Goal: Task Accomplishment & Management: Manage account settings

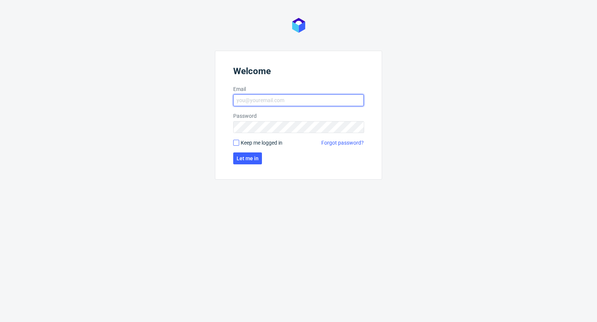
type input "michal.palasek@packhelp.com"
click at [234, 142] on input "Keep me logged in" at bounding box center [236, 143] width 6 height 6
checkbox input "true"
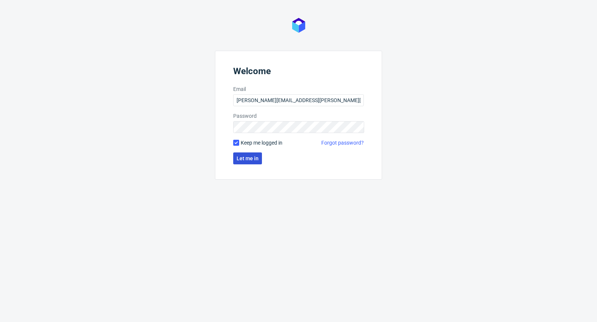
click at [249, 159] on span "Let me in" at bounding box center [248, 158] width 22 height 5
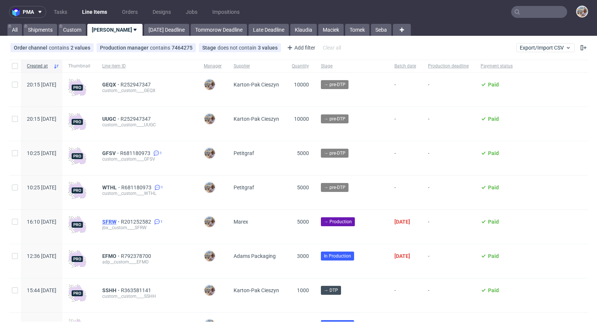
click at [121, 222] on span "SFRW" at bounding box center [111, 222] width 19 height 6
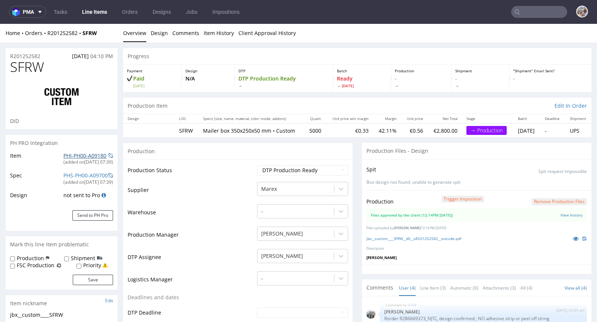
click at [87, 153] on link "PHI-PH00-A09180" at bounding box center [84, 155] width 43 height 7
click at [422, 237] on div "Production Trigger Imposition Remove production files Files approved by the cli…" at bounding box center [476, 227] width 229 height 75
click at [423, 241] on link "jbx__custom____SFRW__d0__oR201252582__outside.pdf" at bounding box center [413, 238] width 95 height 5
click at [83, 152] on link "PHI-PH00-A09180" at bounding box center [84, 155] width 43 height 7
drag, startPoint x: 49, startPoint y: 65, endPoint x: 14, endPoint y: 66, distance: 34.3
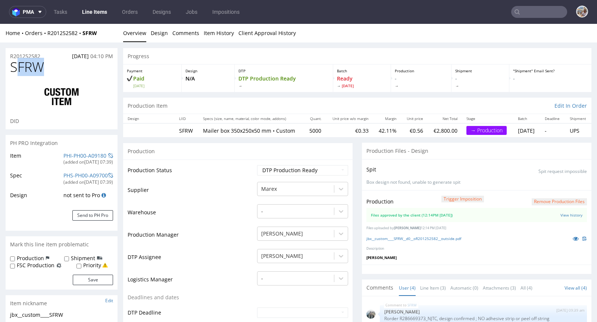
click at [14, 66] on h1 "SFRW" at bounding box center [61, 67] width 103 height 15
drag, startPoint x: 49, startPoint y: 56, endPoint x: 10, endPoint y: 53, distance: 39.3
click at [10, 53] on div "R201252582 29.09.2025 04:10 PM" at bounding box center [62, 54] width 112 height 12
copy p "R201252582"
drag, startPoint x: 49, startPoint y: 71, endPoint x: 6, endPoint y: 69, distance: 42.9
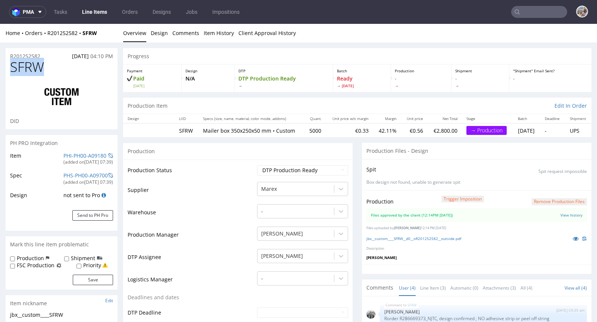
click at [6, 69] on div "SFRW DID" at bounding box center [62, 95] width 112 height 70
copy span "SFRW"
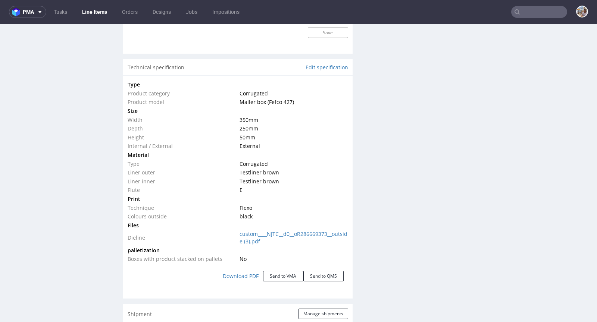
scroll to position [671, 0]
click at [237, 281] on link "Download PDF" at bounding box center [240, 276] width 45 height 16
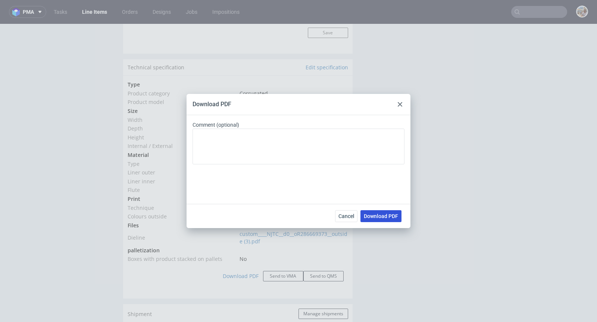
click at [385, 218] on span "Download PDF" at bounding box center [381, 216] width 34 height 5
click at [341, 213] on button "Cancel" at bounding box center [346, 216] width 22 height 12
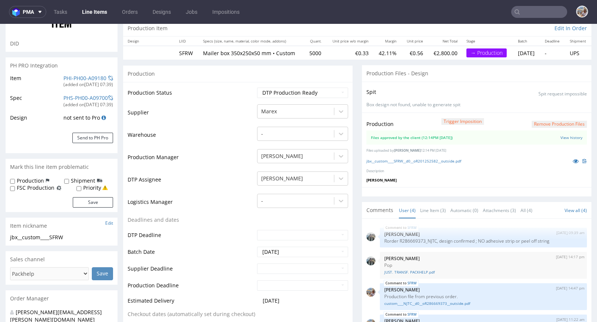
scroll to position [0, 0]
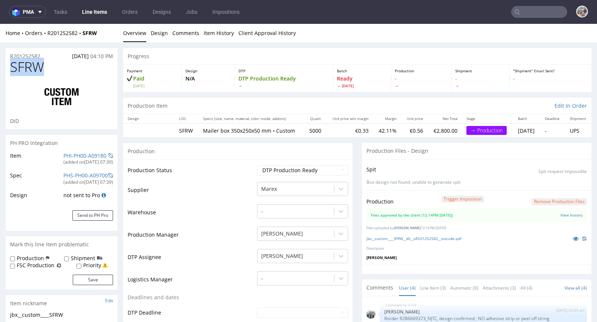
drag, startPoint x: 59, startPoint y: 68, endPoint x: 7, endPoint y: 72, distance: 51.7
click at [7, 72] on div "SFRW DID" at bounding box center [62, 95] width 112 height 70
copy span "SFRW"
drag, startPoint x: 84, startPoint y: 74, endPoint x: 68, endPoint y: 68, distance: 17.5
click at [84, 74] on h1 "SFRW" at bounding box center [61, 67] width 103 height 15
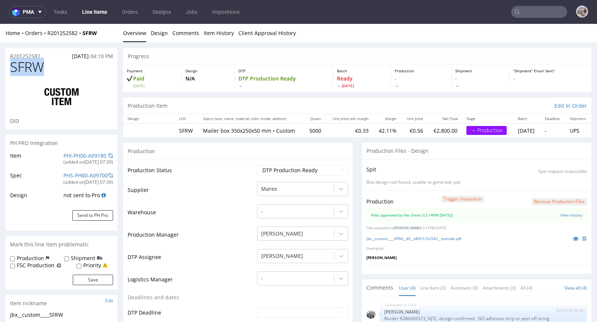
drag, startPoint x: 64, startPoint y: 66, endPoint x: 14, endPoint y: 65, distance: 50.0
click at [14, 65] on h1 "SFRW" at bounding box center [61, 67] width 103 height 15
copy span "SFRW"
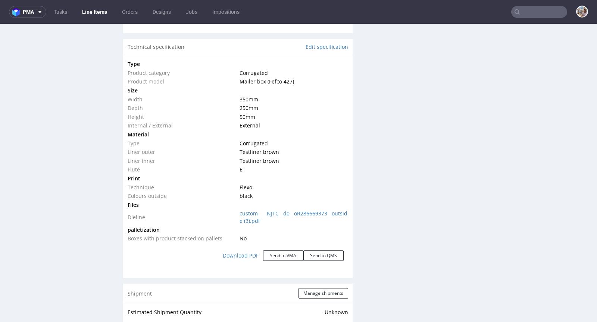
scroll to position [691, 0]
drag, startPoint x: 237, startPoint y: 103, endPoint x: 246, endPoint y: 103, distance: 8.2
click at [246, 103] on span "350 mm" at bounding box center [249, 99] width 19 height 7
copy span "350"
drag, startPoint x: 238, startPoint y: 113, endPoint x: 245, endPoint y: 113, distance: 7.5
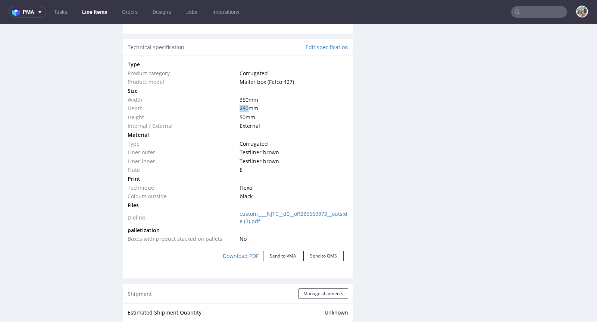
click at [245, 112] on span "250 mm" at bounding box center [249, 108] width 19 height 7
copy span "250"
drag, startPoint x: 236, startPoint y: 122, endPoint x: 242, endPoint y: 121, distance: 5.6
click at [242, 121] on td "50 mm" at bounding box center [293, 117] width 110 height 9
copy span "50"
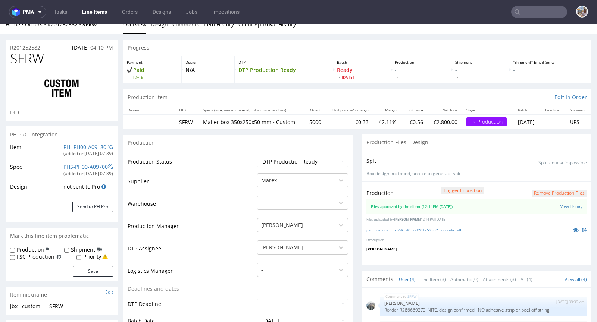
scroll to position [0, 0]
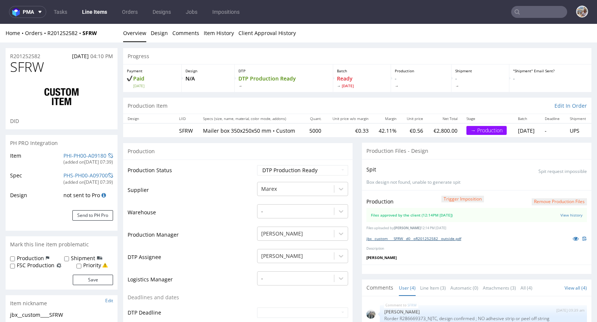
click at [399, 241] on link "jbx__custom____SFRW__d0__oR201252582__outside.pdf" at bounding box center [413, 238] width 95 height 5
drag, startPoint x: 60, startPoint y: 69, endPoint x: 4, endPoint y: 72, distance: 55.3
copy span "SFRW"
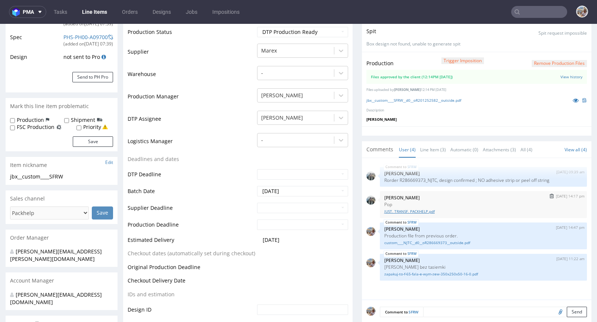
click at [425, 215] on link "JUST. TRANSF. PACKHELP.pdf" at bounding box center [483, 212] width 198 height 6
click at [424, 246] on link "custom____NJTC__d0__oR286669373__outside.pdf" at bounding box center [483, 243] width 198 height 6
click at [569, 104] on link at bounding box center [575, 100] width 13 height 8
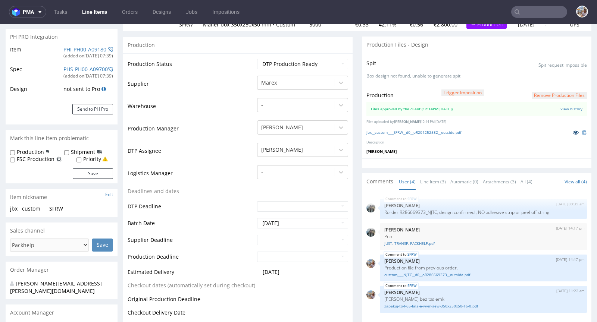
scroll to position [0, 0]
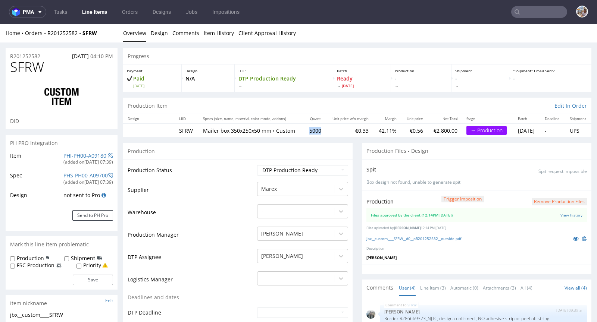
drag, startPoint x: 295, startPoint y: 133, endPoint x: 312, endPoint y: 133, distance: 17.2
click at [312, 133] on td "5000" at bounding box center [315, 131] width 22 height 14
copy td "5000"
drag, startPoint x: 43, startPoint y: 56, endPoint x: 13, endPoint y: 50, distance: 29.6
click at [13, 50] on div "R201252582 29.09.2025 04:10 PM" at bounding box center [62, 54] width 112 height 12
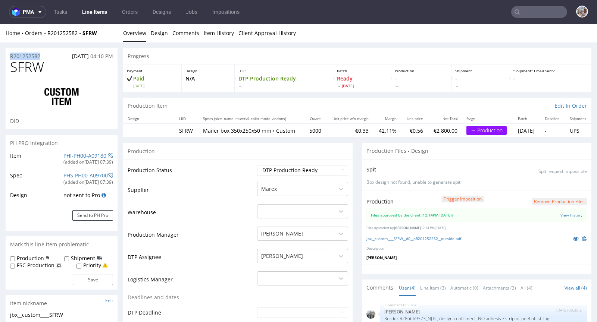
copy p "R201252582"
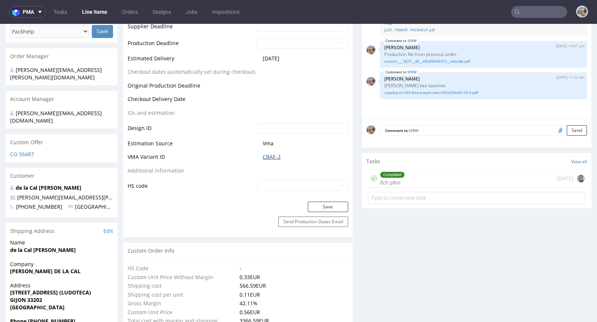
scroll to position [320, 0]
click at [274, 160] on link "CBAE-2" at bounding box center [272, 156] width 18 height 7
click at [269, 161] on link "CBAE-2" at bounding box center [272, 156] width 18 height 7
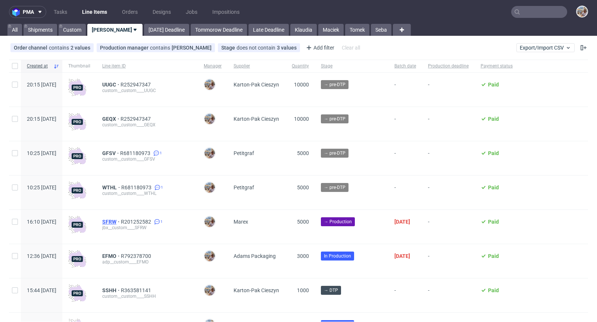
click at [121, 221] on span "SFRW" at bounding box center [111, 222] width 19 height 6
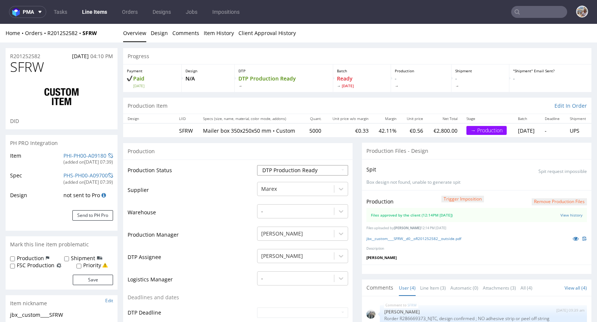
click at [260, 174] on select "Waiting for Artwork Waiting for Diecut Waiting for Mockup Waiting for DTP Waiti…" at bounding box center [302, 170] width 91 height 10
select select "production_in_process"
click at [257, 165] on select "Waiting for Artwork Waiting for Diecut Waiting for Mockup Waiting for DTP Waiti…" at bounding box center [302, 170] width 91 height 10
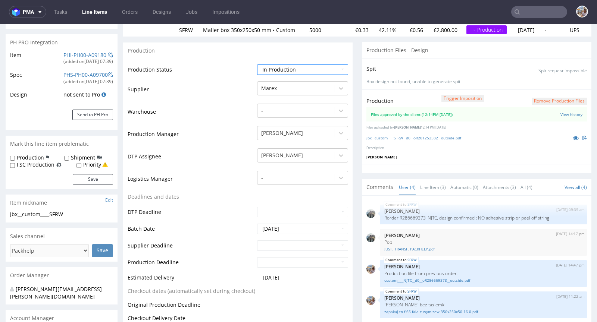
scroll to position [142, 0]
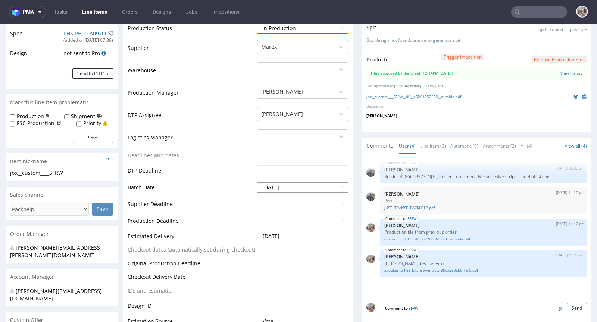
click at [285, 193] on input "2025-09-30" at bounding box center [302, 187] width 91 height 10
click at [296, 174] on td "1" at bounding box center [296, 170] width 12 height 11
type input "2025-10-01"
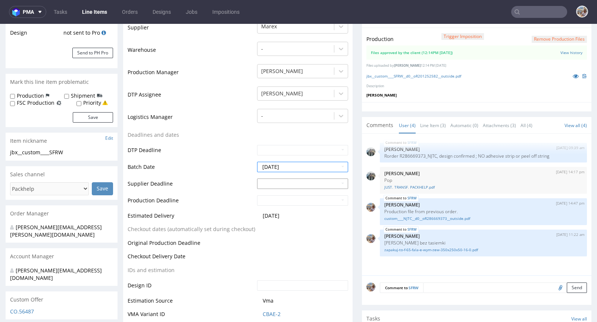
scroll to position [279, 0]
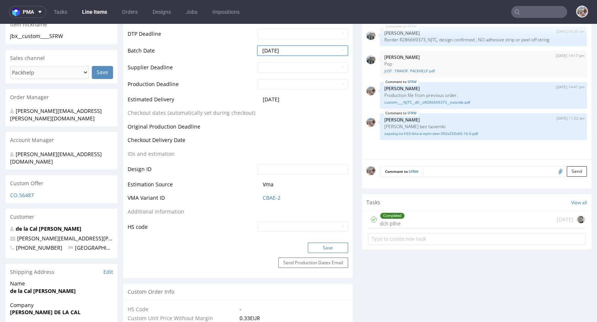
click at [321, 251] on button "Save" at bounding box center [328, 248] width 40 height 10
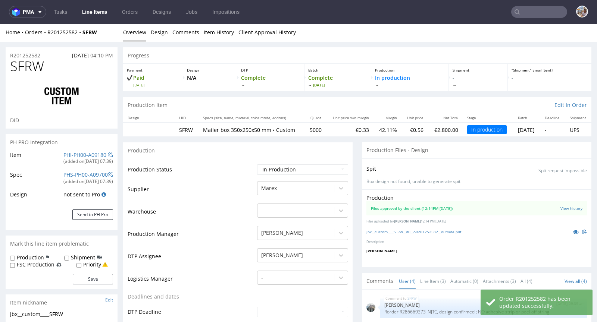
scroll to position [0, 0]
